Goal: Task Accomplishment & Management: Manage account settings

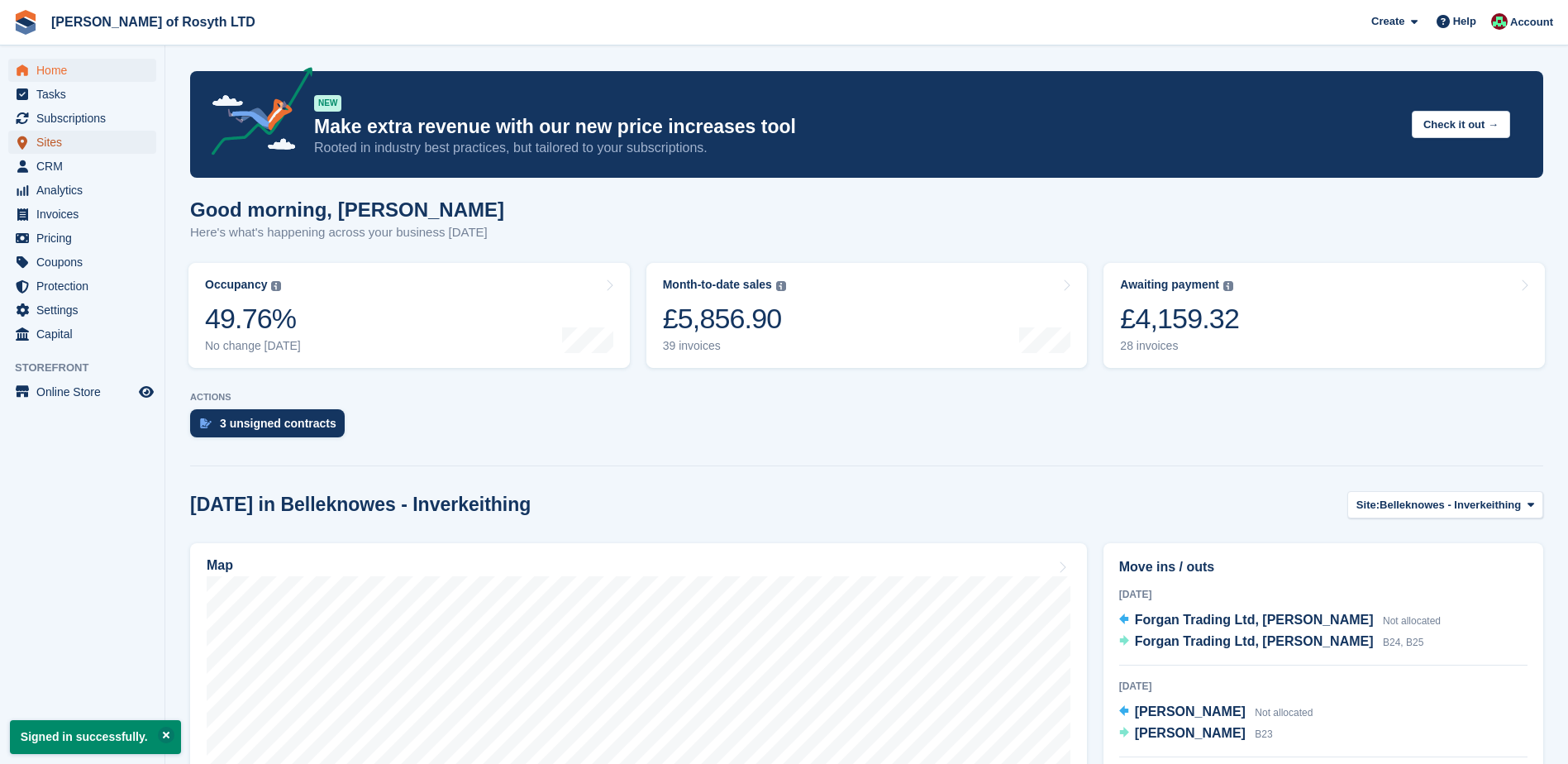
click at [57, 141] on span "Sites" at bounding box center [85, 142] width 99 height 23
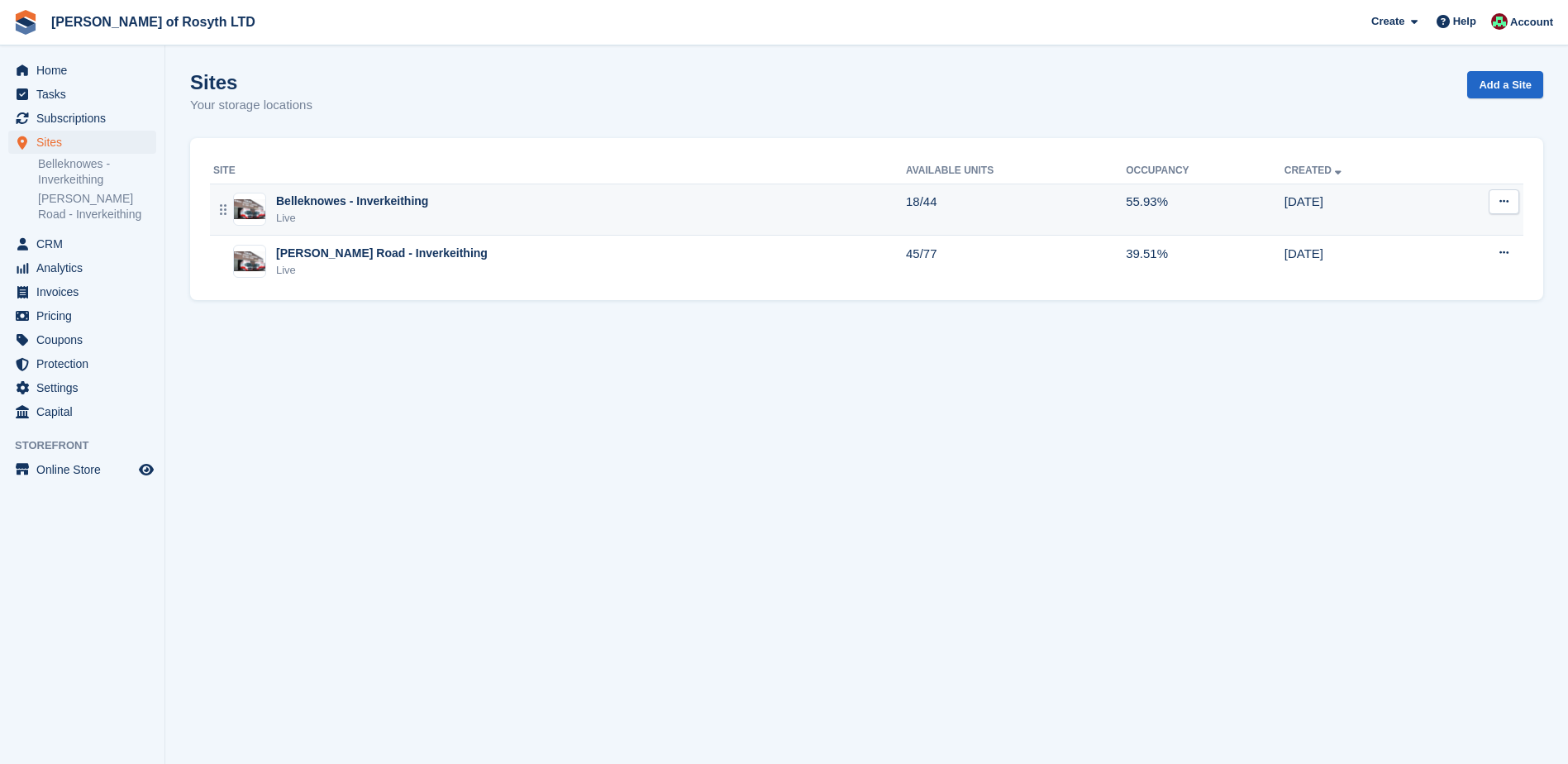
click at [397, 204] on div "Belleknowes - Inverkeithing" at bounding box center [352, 202] width 152 height 17
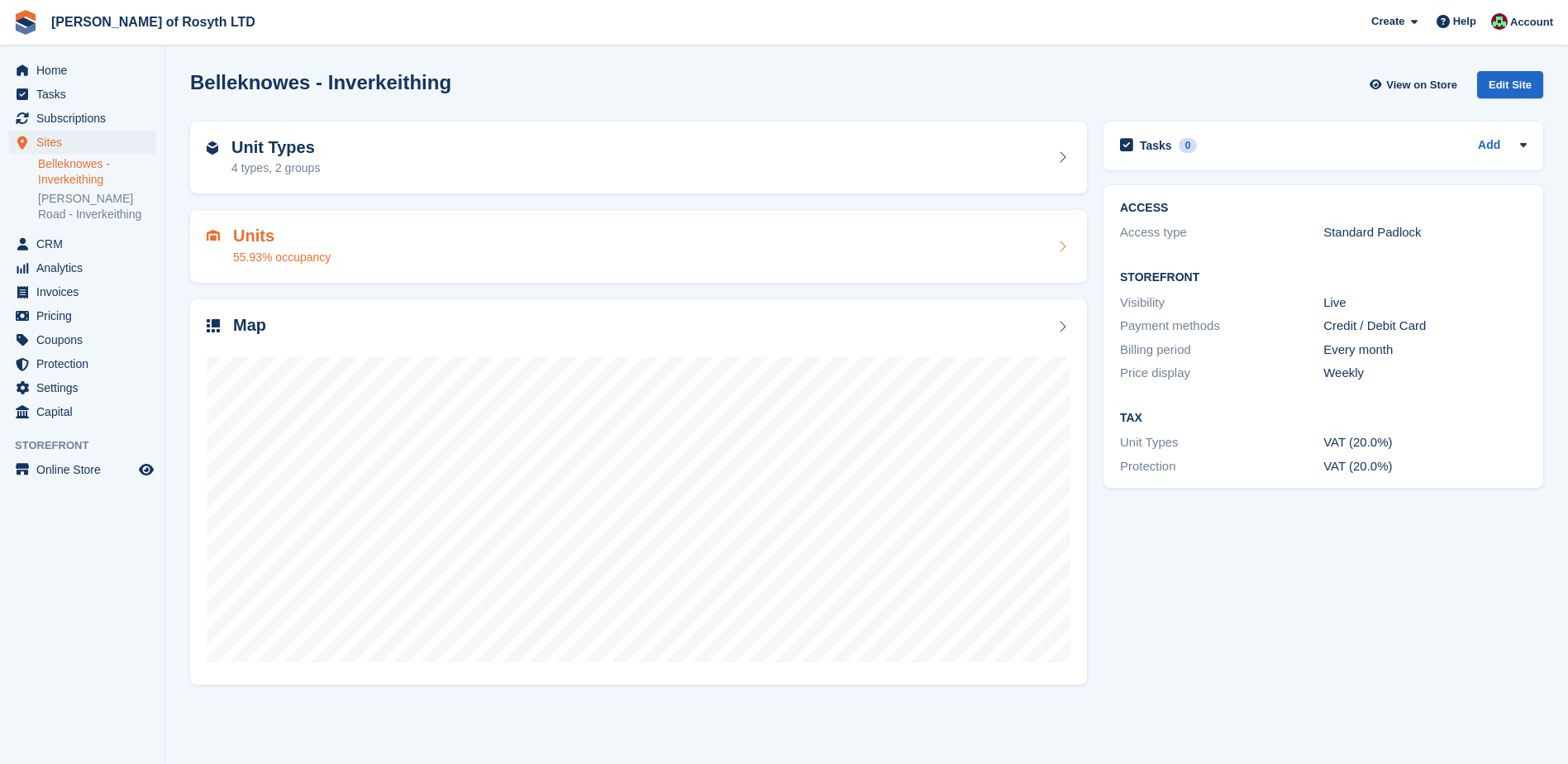
click at [247, 236] on h2 "Units" at bounding box center [281, 236] width 97 height 19
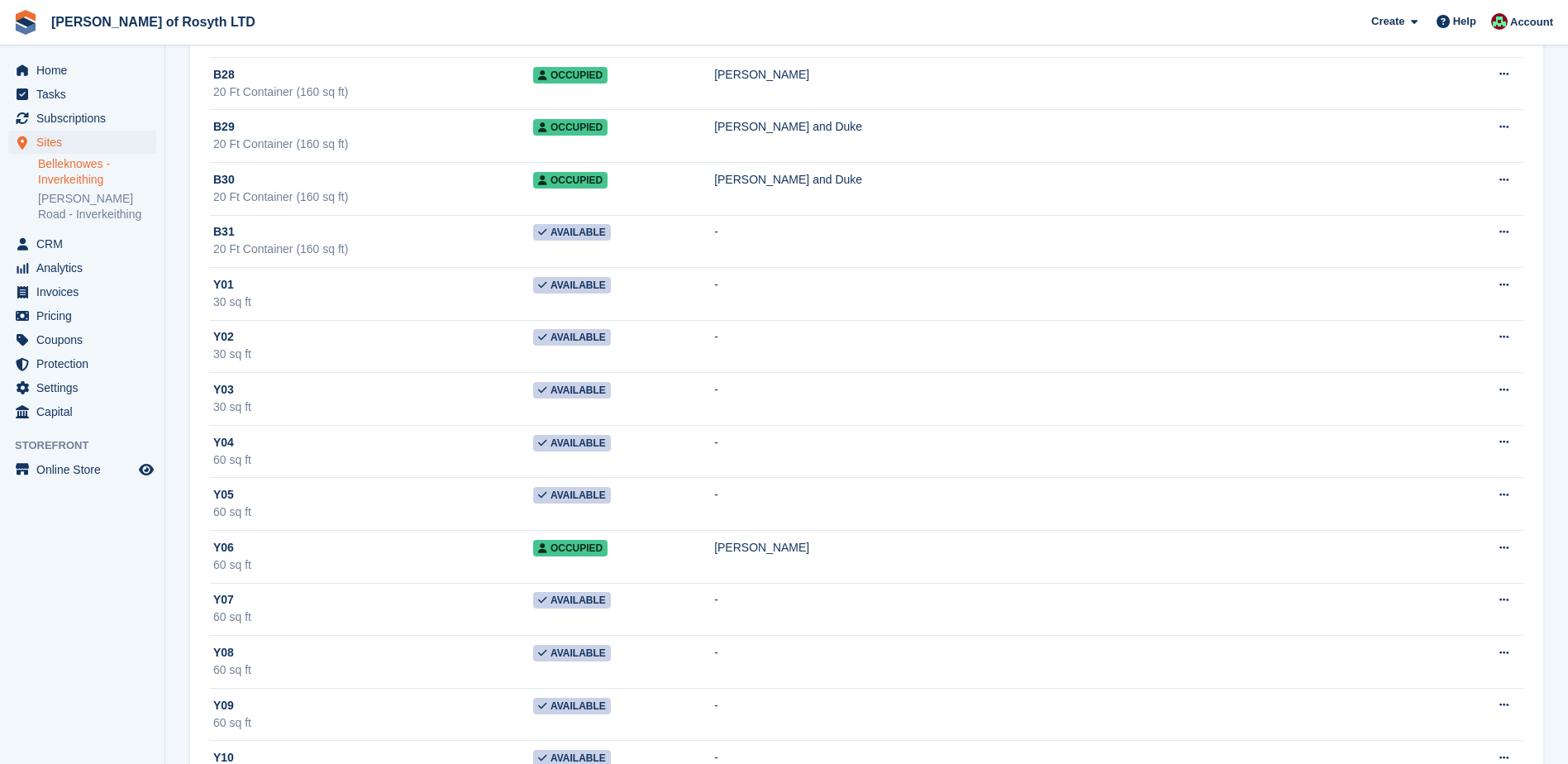
scroll to position [1796, 0]
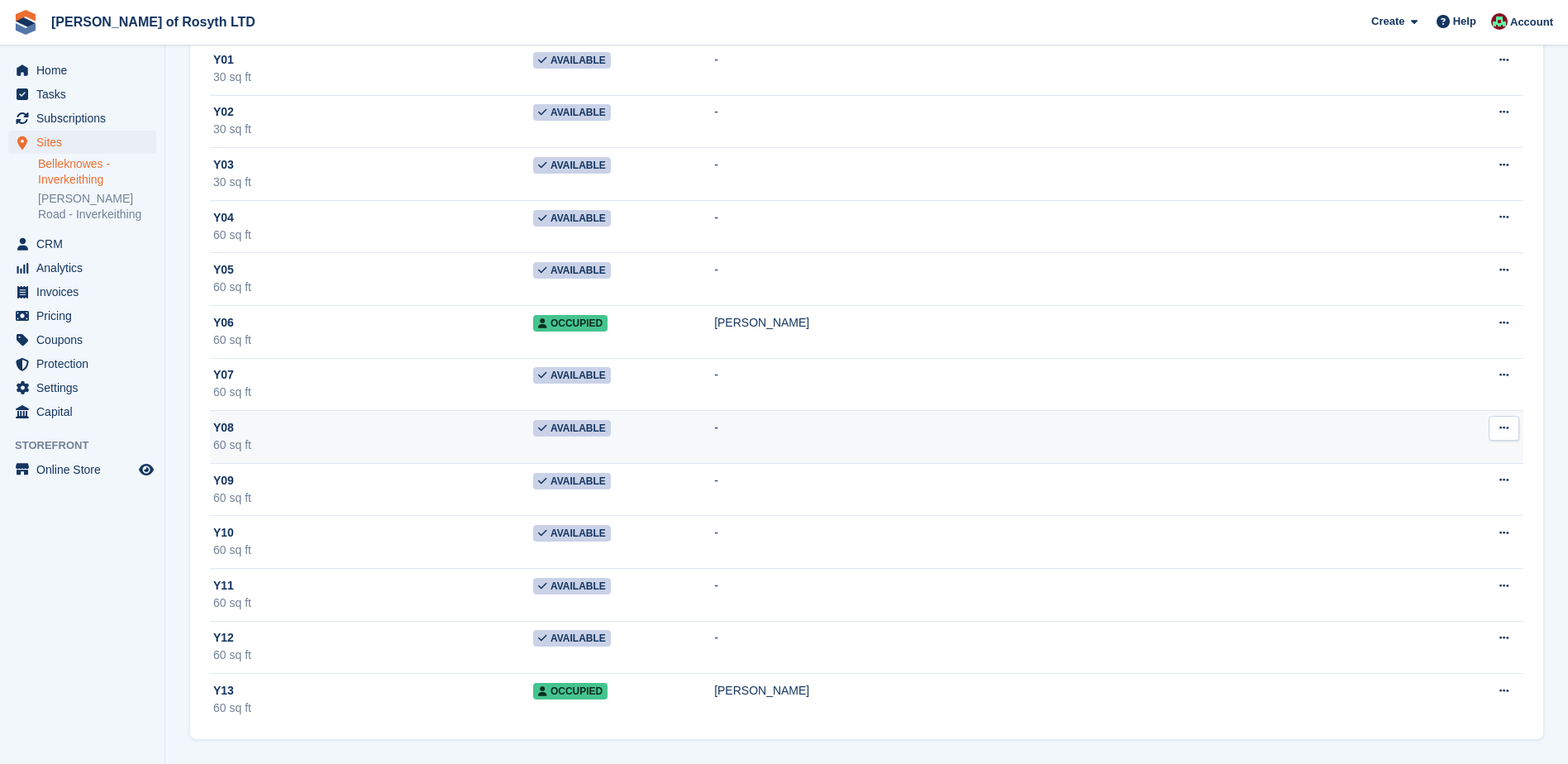
click at [611, 429] on span "Available" at bounding box center [572, 428] width 78 height 16
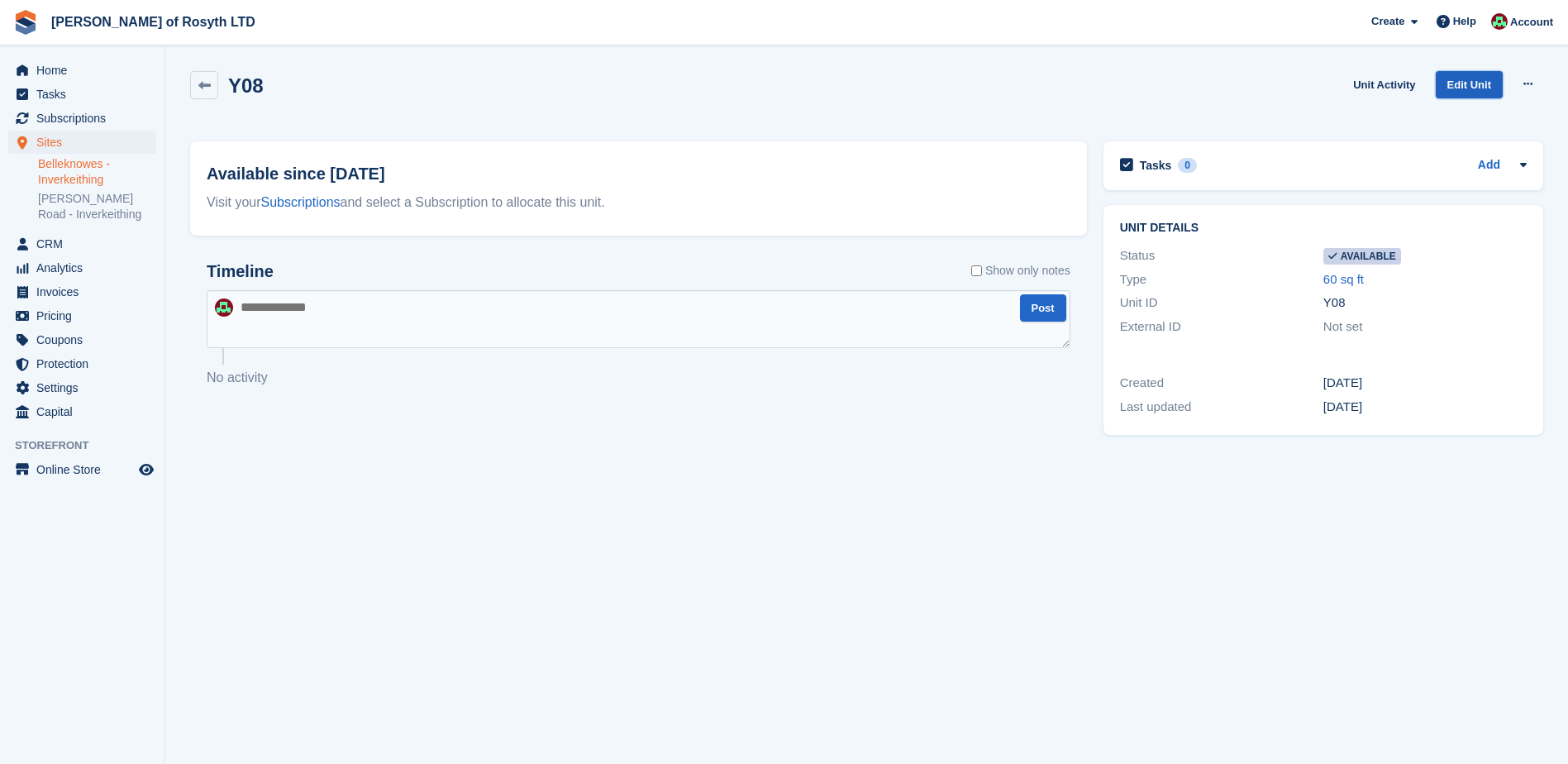
click at [1479, 85] on link "Edit Unit" at bounding box center [1469, 84] width 67 height 27
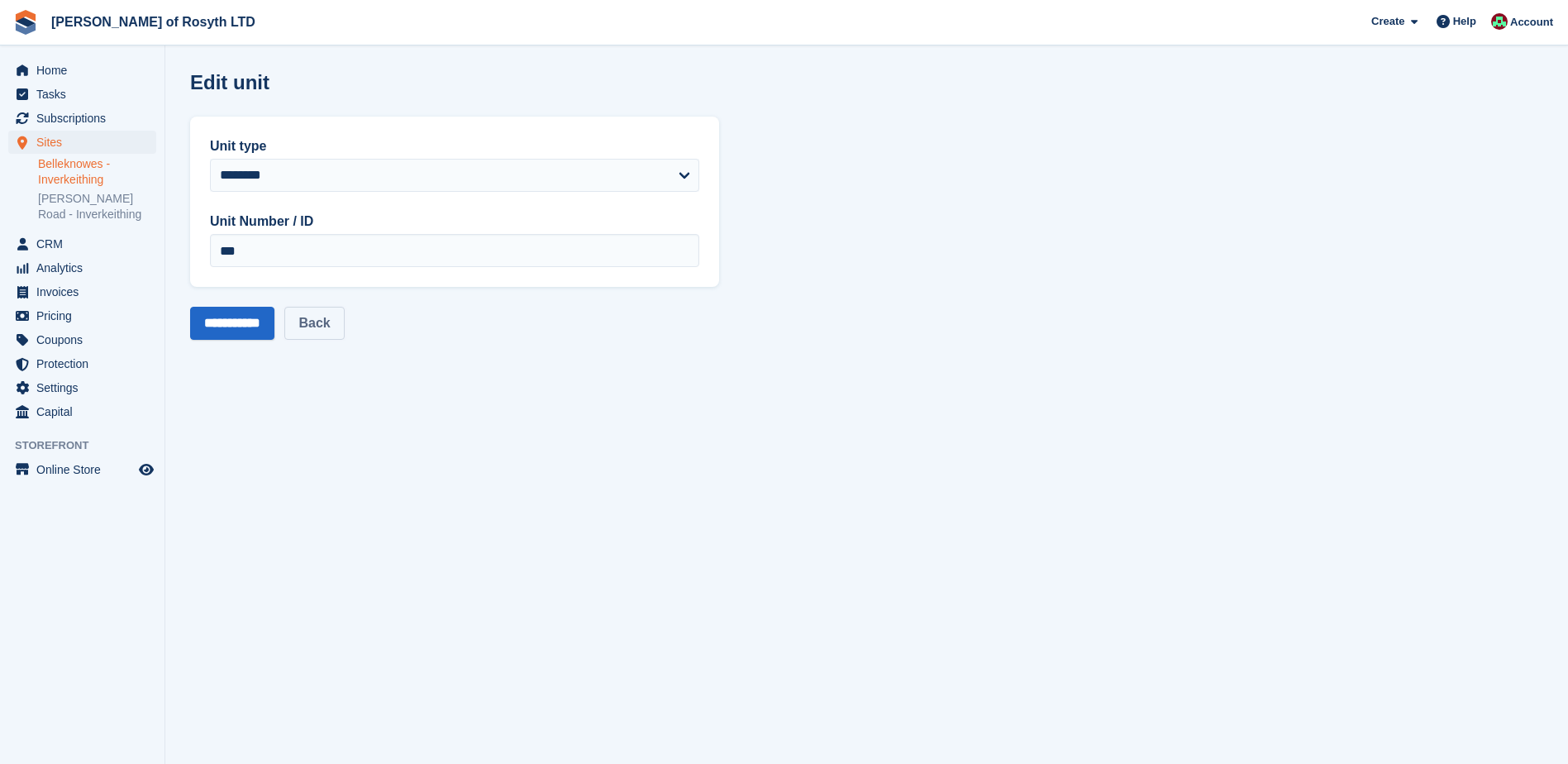
click at [332, 326] on link "Back" at bounding box center [314, 323] width 60 height 33
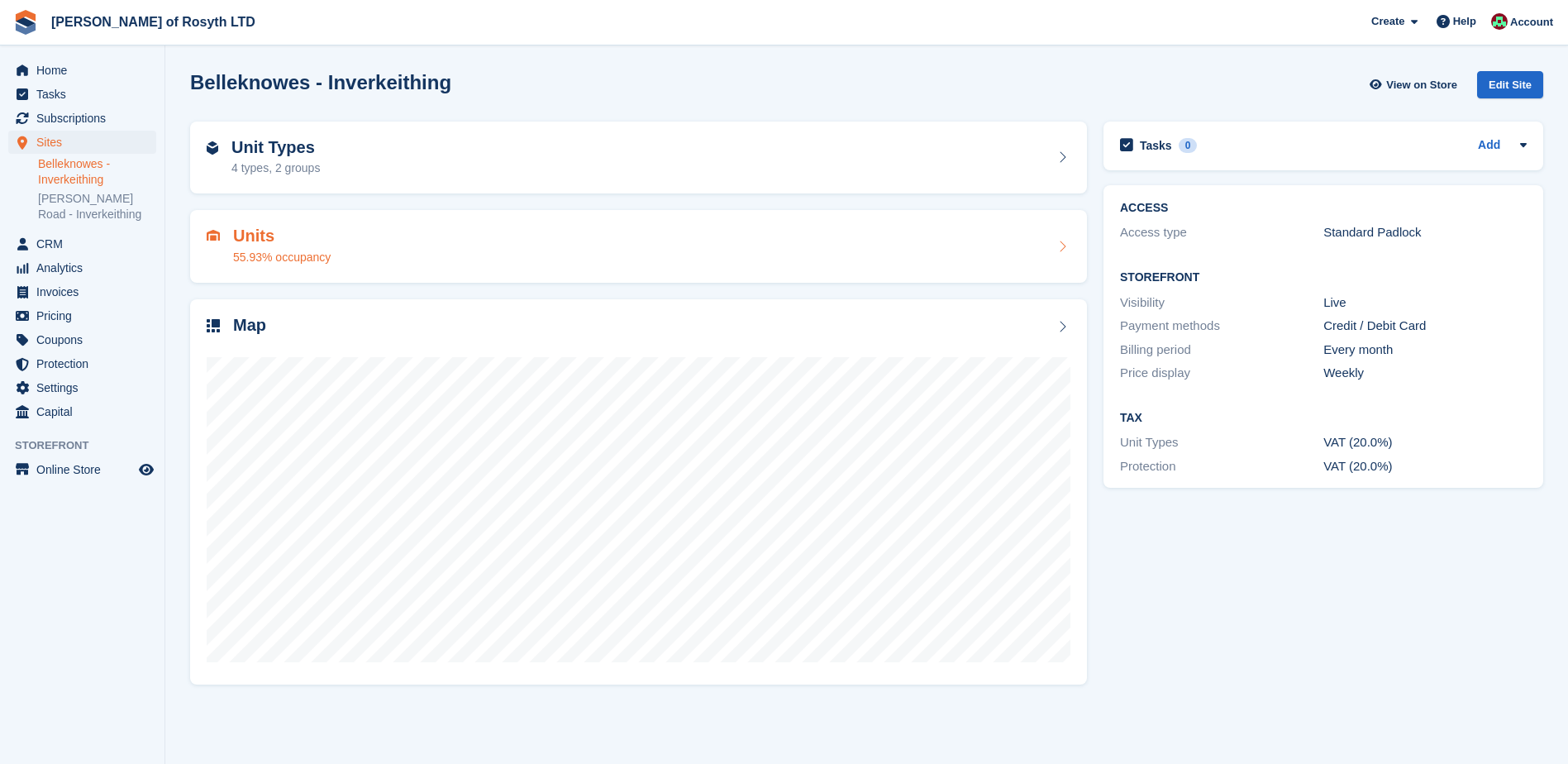
click at [256, 239] on h2 "Units" at bounding box center [281, 236] width 97 height 19
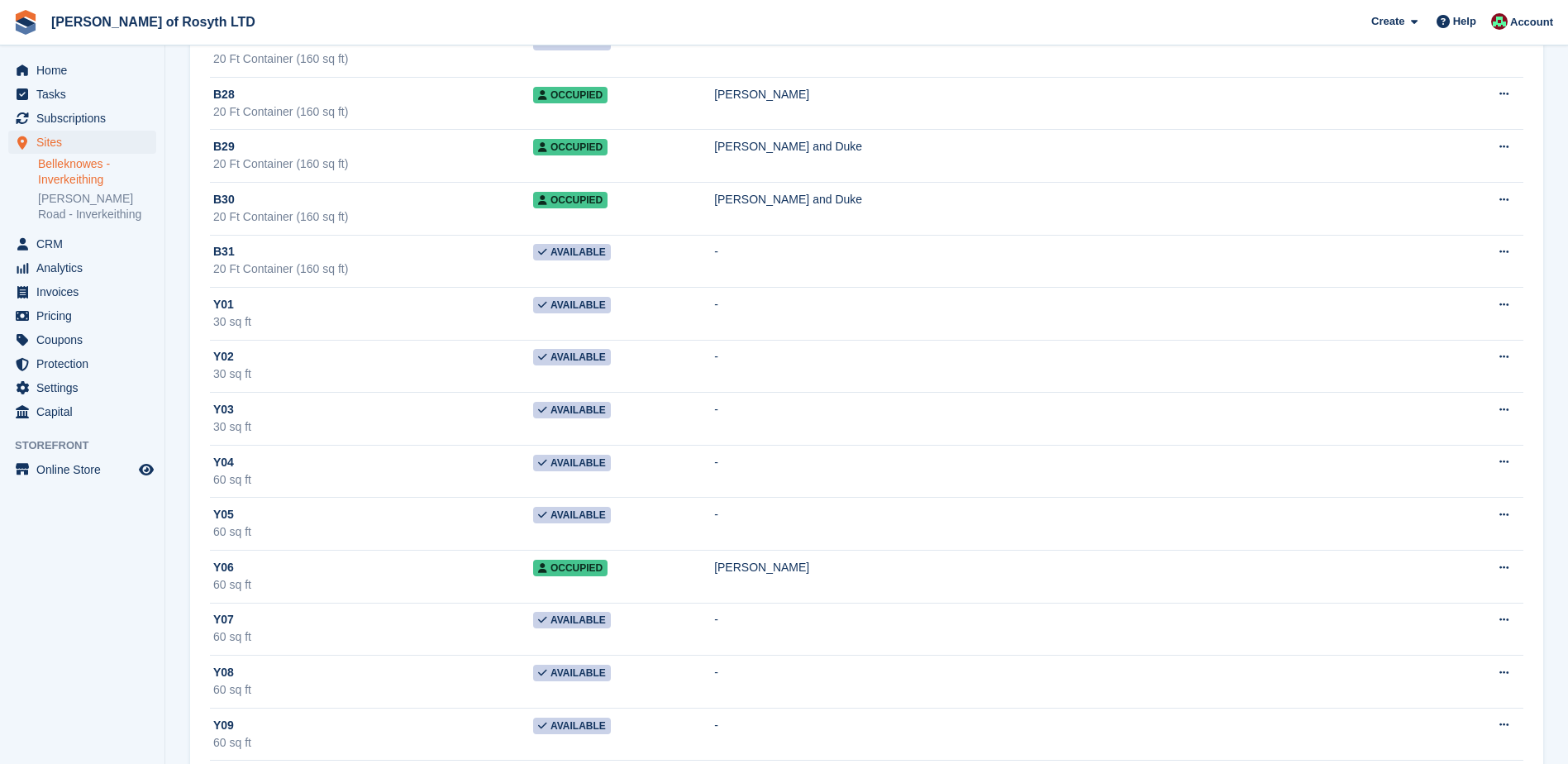
scroll to position [1796, 0]
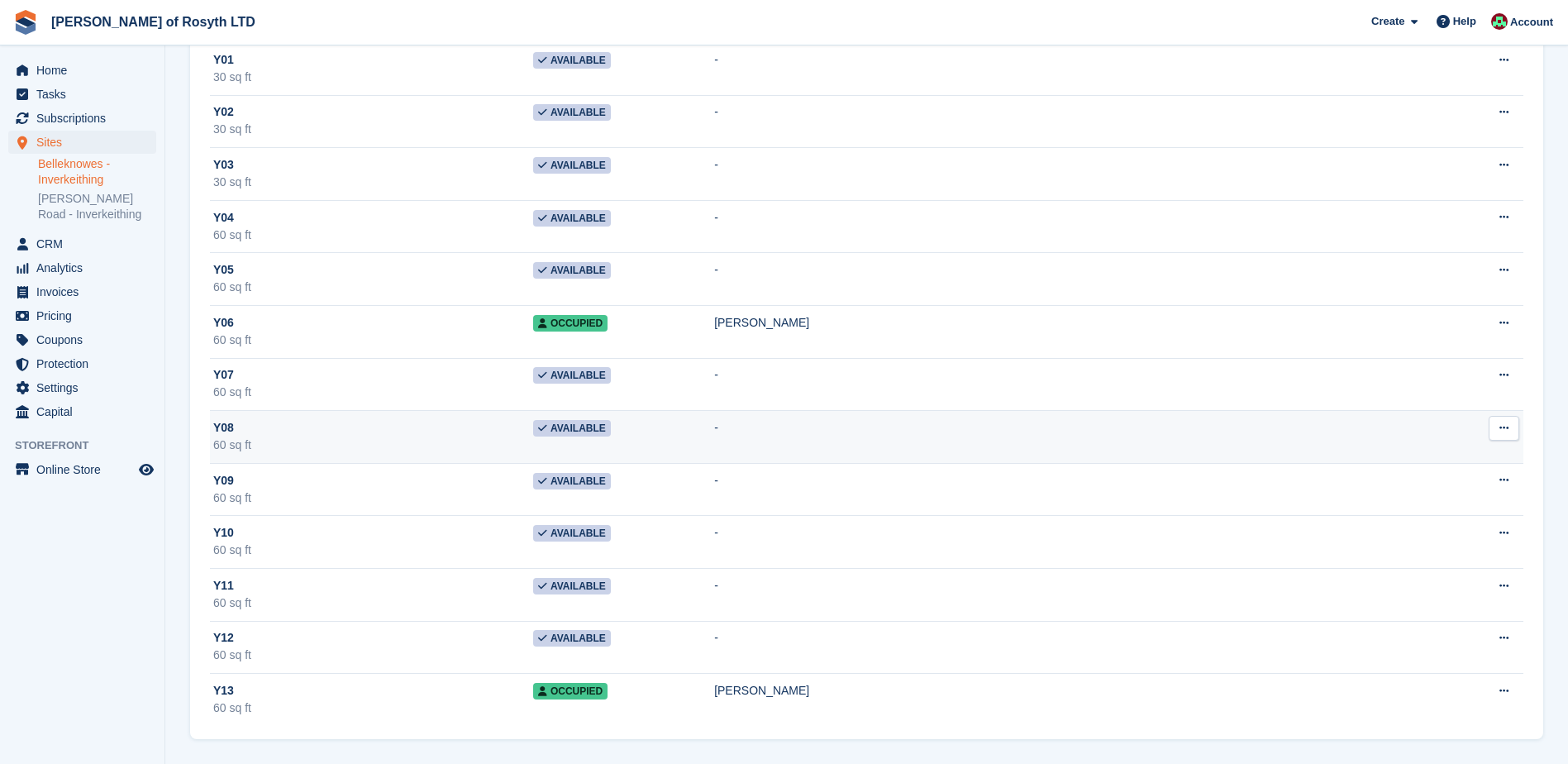
click at [1506, 428] on icon at bounding box center [1505, 427] width 9 height 10
click at [1441, 480] on p "Unit activity" at bounding box center [1440, 482] width 144 height 22
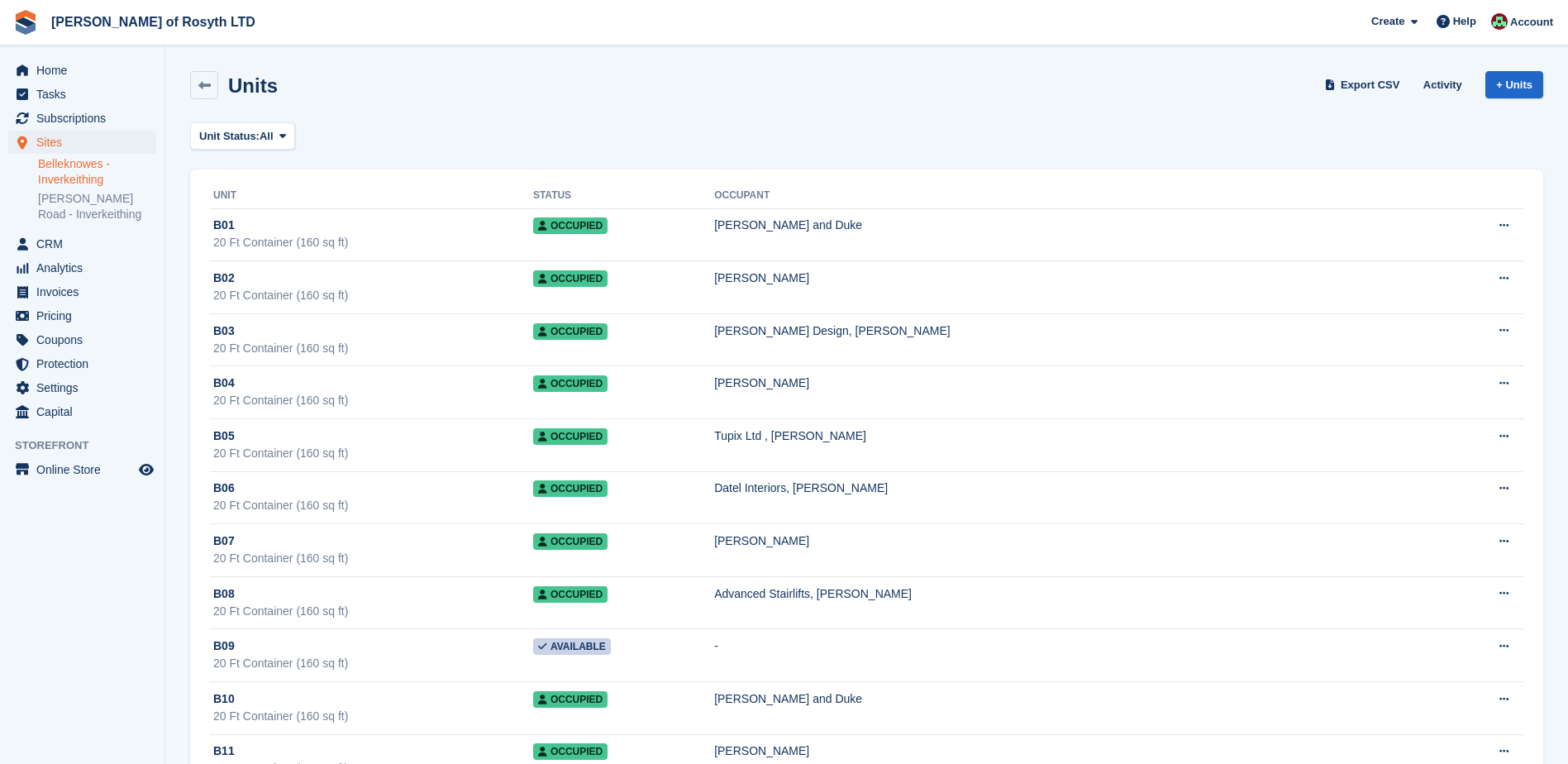
scroll to position [1796, 0]
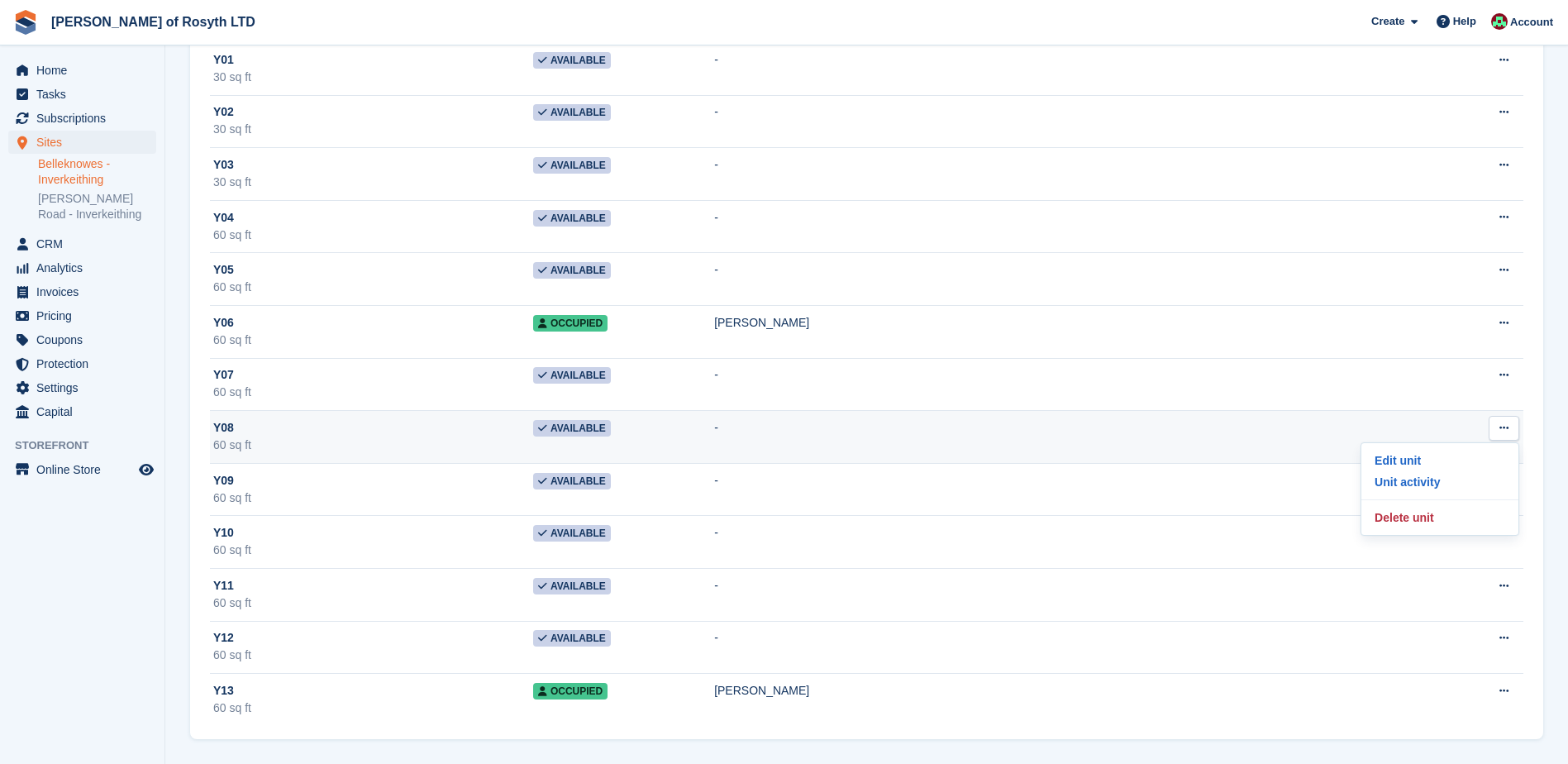
click at [611, 429] on span "Available" at bounding box center [572, 428] width 78 height 16
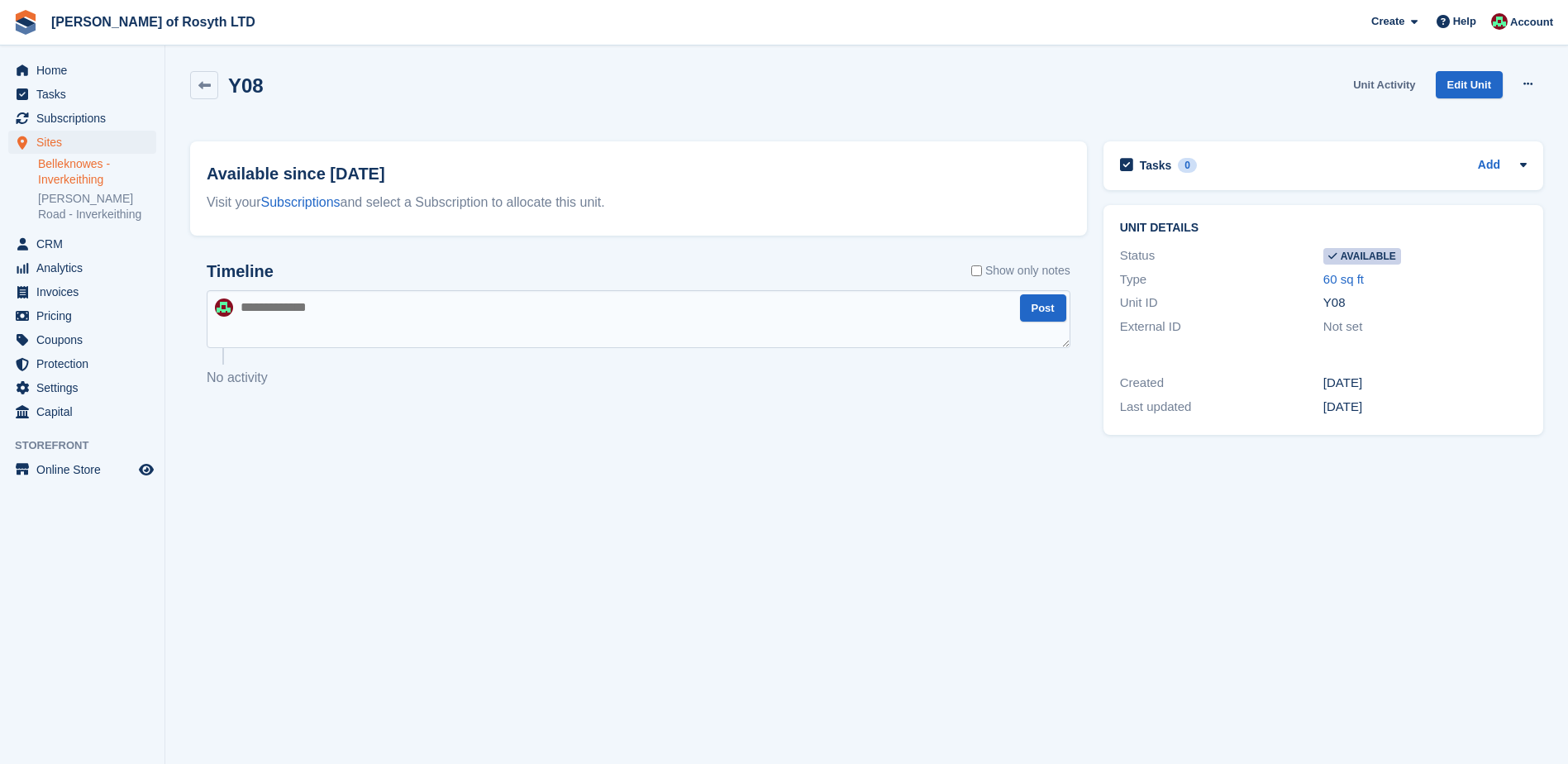
click at [1396, 87] on link "Unit Activity" at bounding box center [1383, 84] width 75 height 27
click at [1533, 84] on button at bounding box center [1528, 84] width 30 height 25
click at [1494, 118] on p "Make unavailable" at bounding box center [1464, 116] width 144 height 22
click at [308, 314] on textarea at bounding box center [638, 319] width 864 height 58
type textarea "**********"
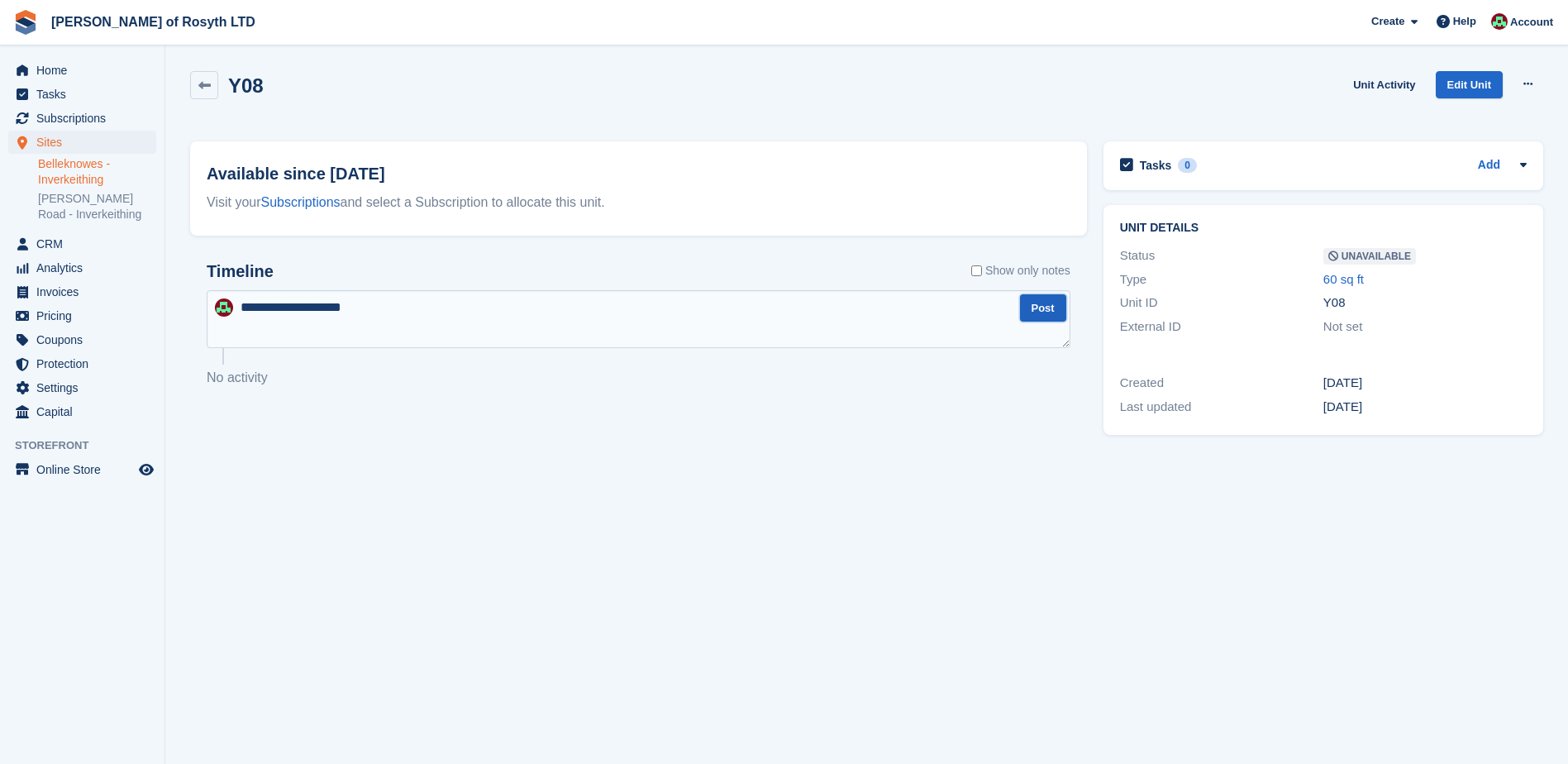
click at [1051, 314] on button "Post" at bounding box center [1043, 308] width 46 height 27
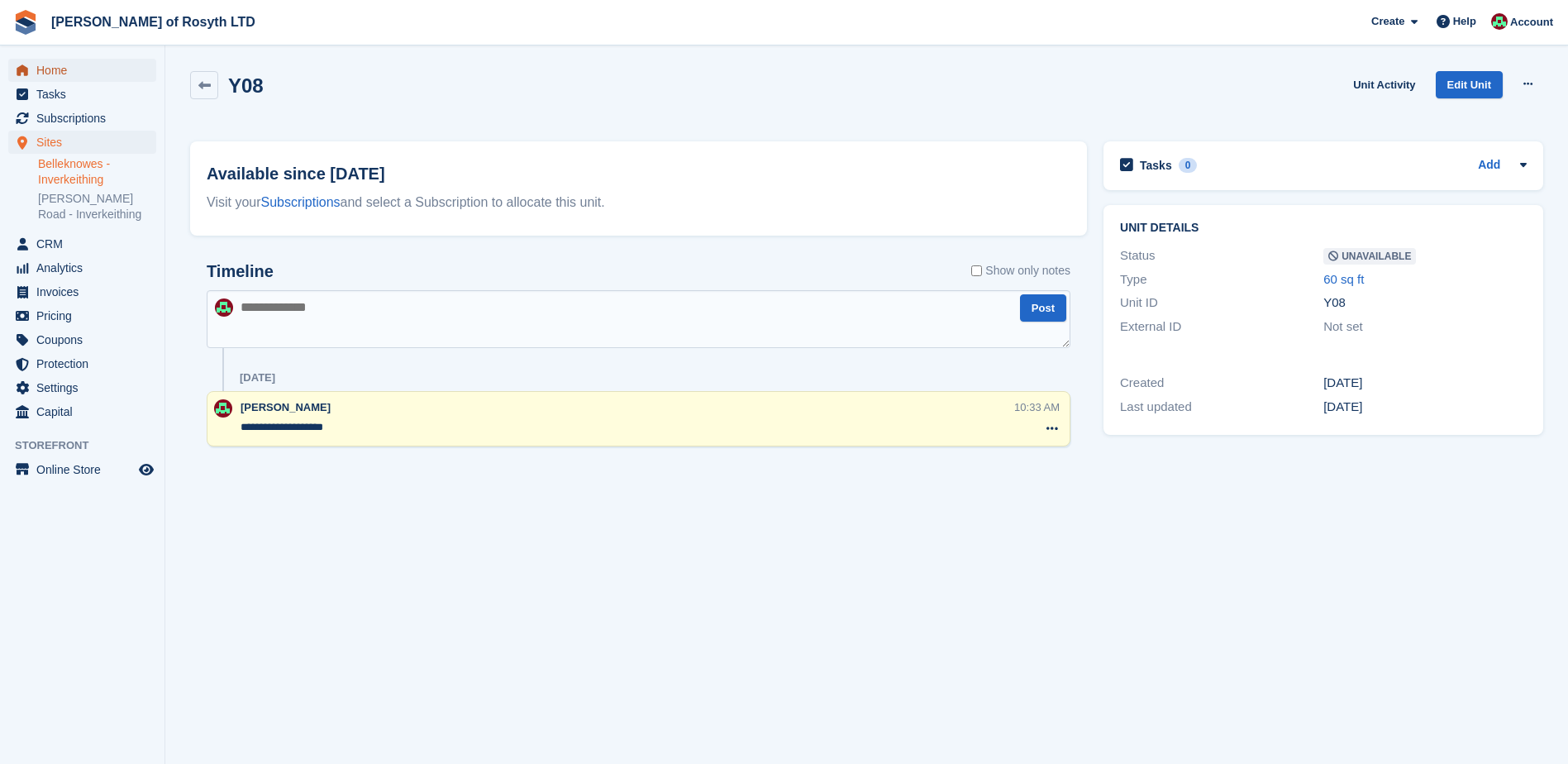
click at [53, 71] on span "Home" at bounding box center [85, 70] width 99 height 23
